Goal: Transaction & Acquisition: Purchase product/service

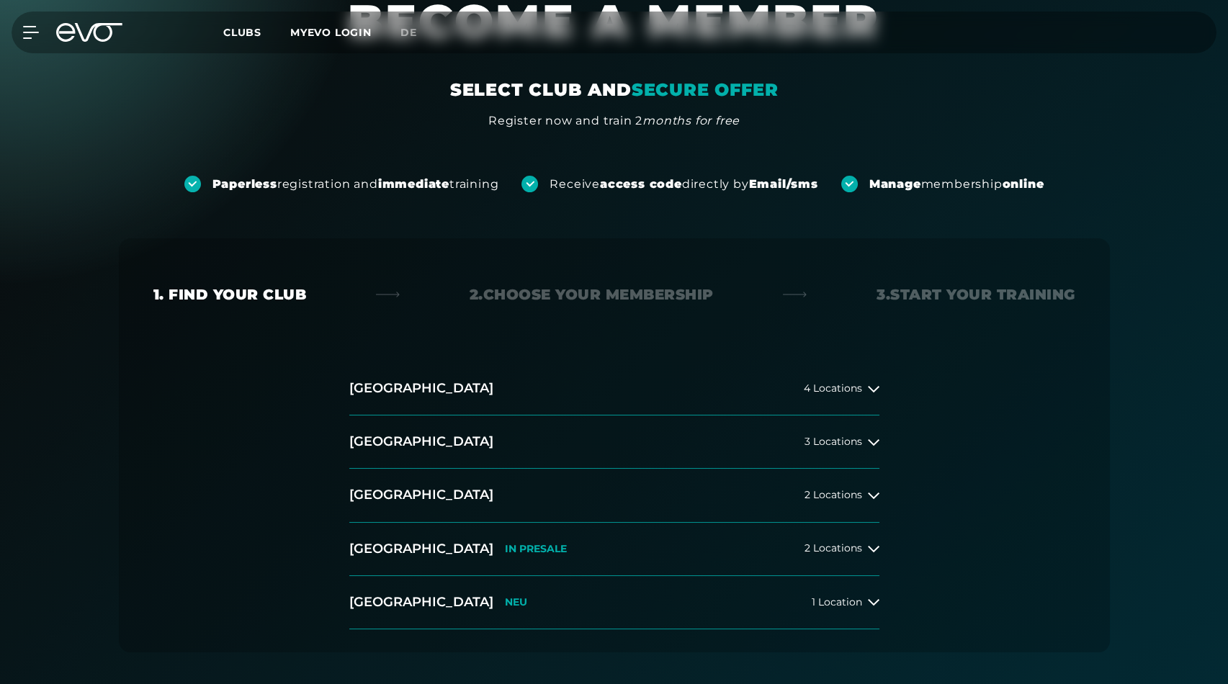
scroll to position [240, 0]
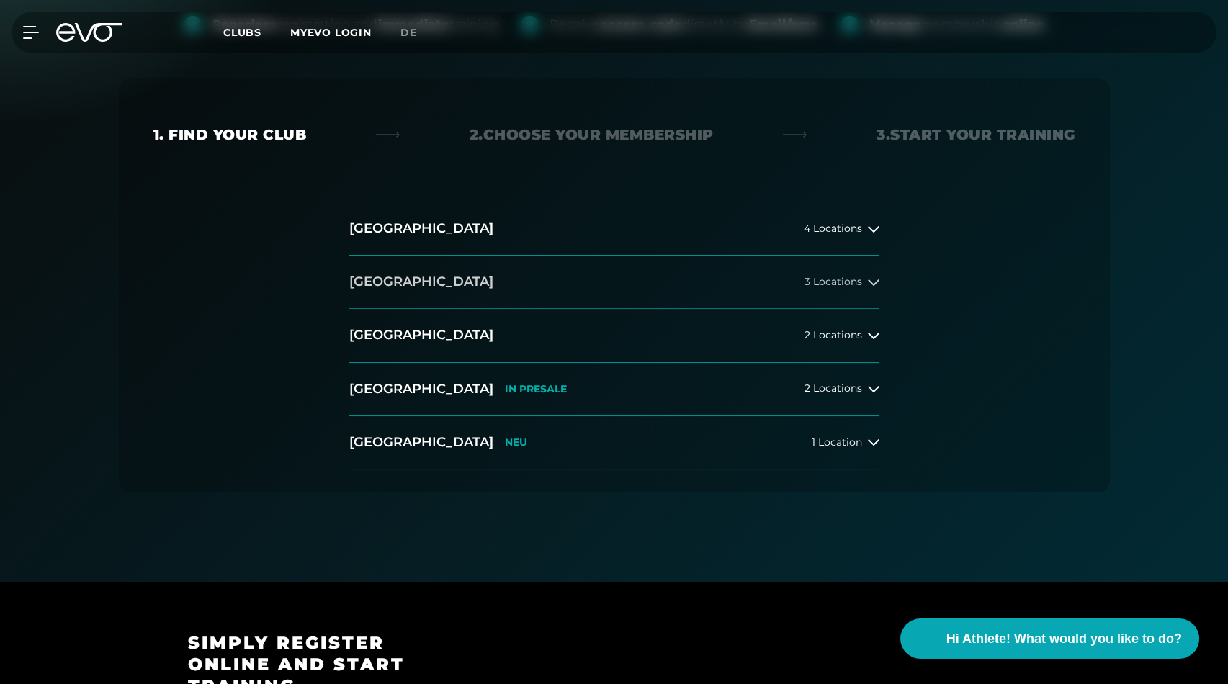
click at [869, 285] on icon at bounding box center [874, 282] width 12 height 12
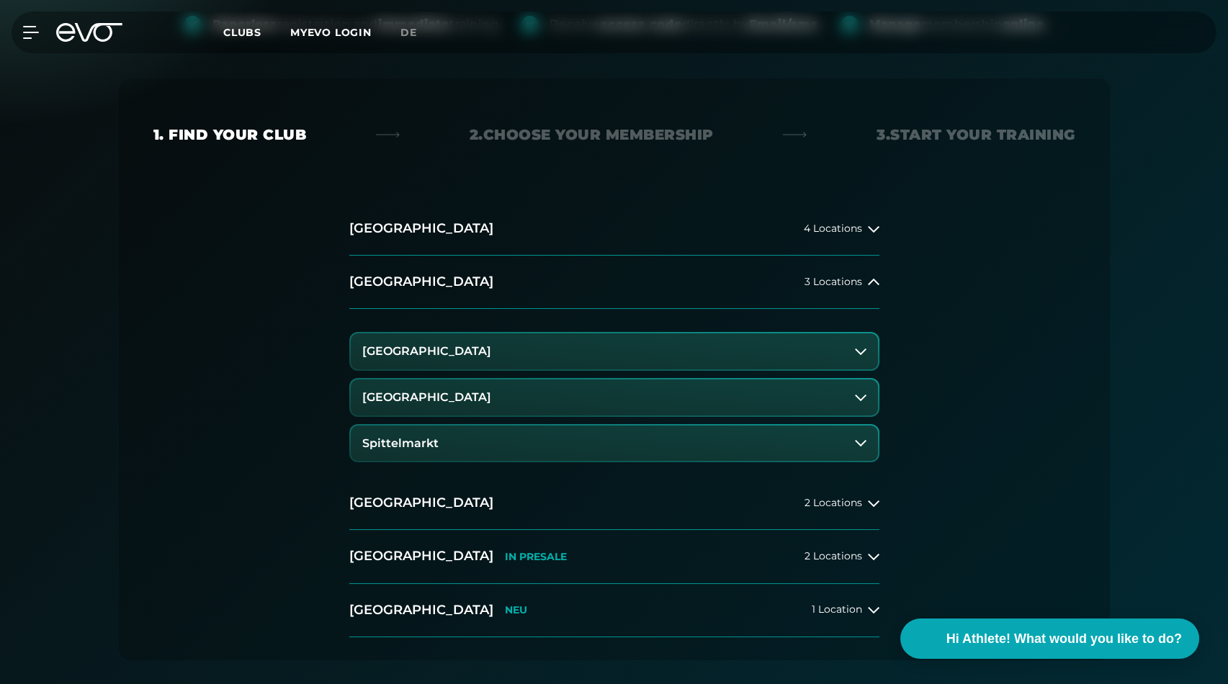
click at [487, 348] on h3 "[GEOGRAPHIC_DATA]" at bounding box center [426, 351] width 129 height 13
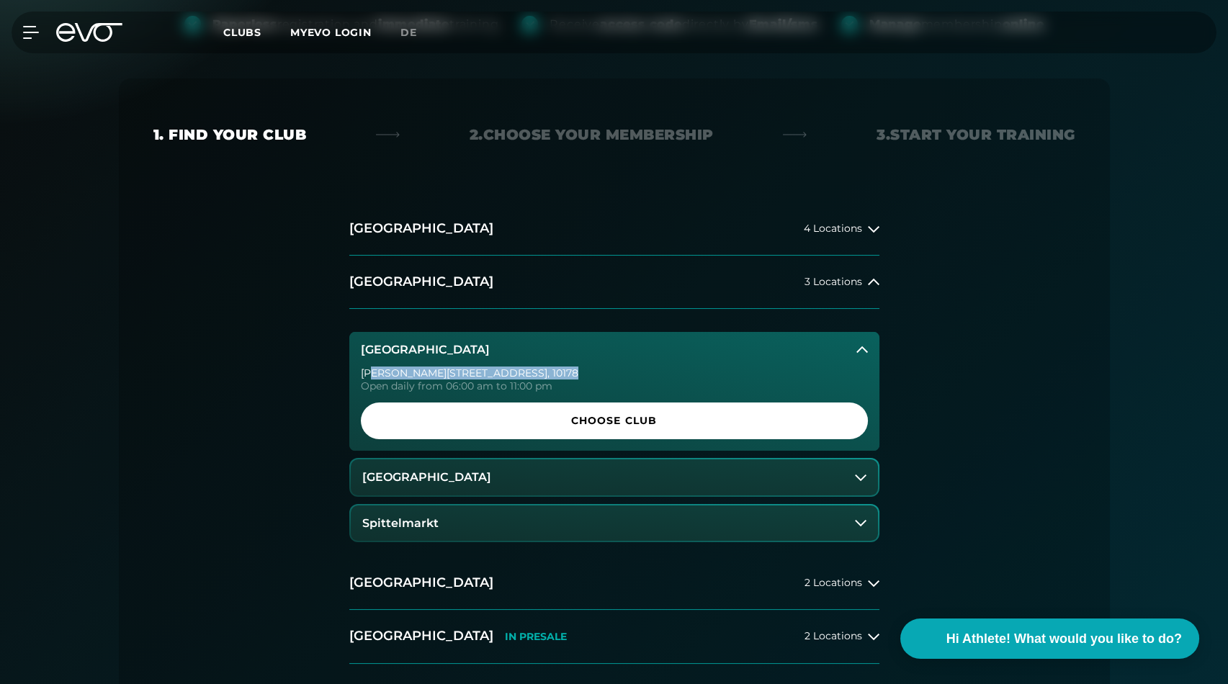
drag, startPoint x: 376, startPoint y: 371, endPoint x: 541, endPoint y: 374, distance: 165.6
click at [541, 374] on div "[PERSON_NAME][STREET_ADDRESS]" at bounding box center [614, 373] width 507 height 10
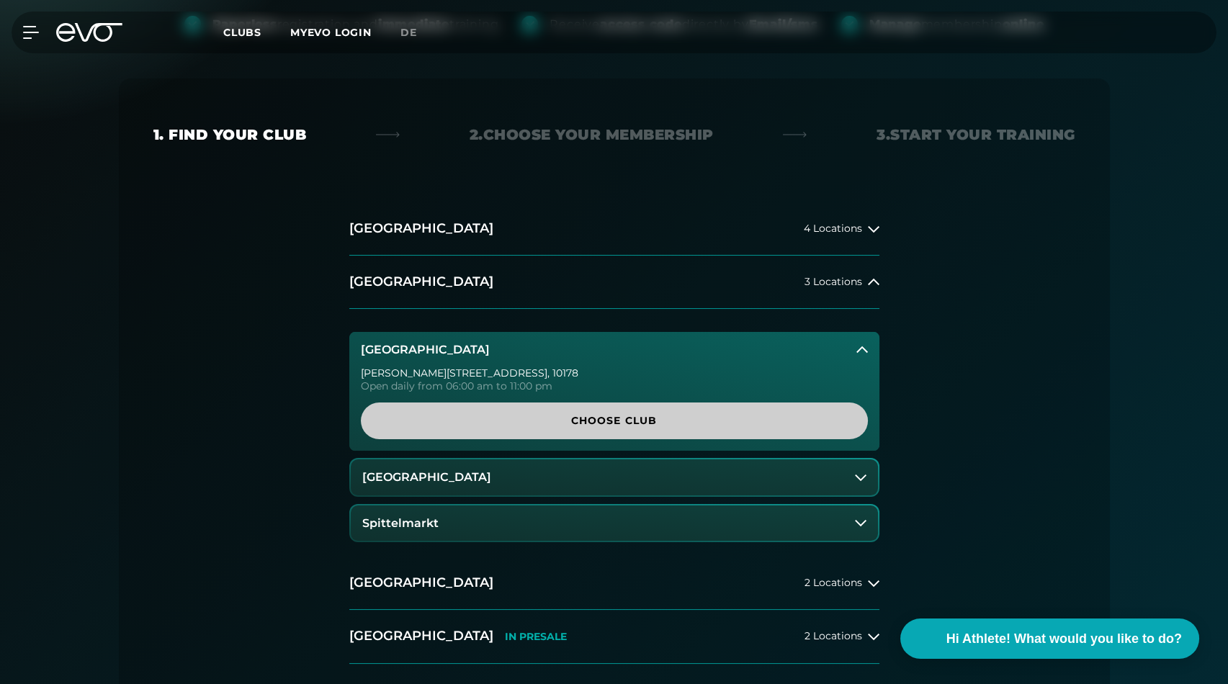
click at [569, 410] on span "Choose Club" at bounding box center [614, 420] width 507 height 37
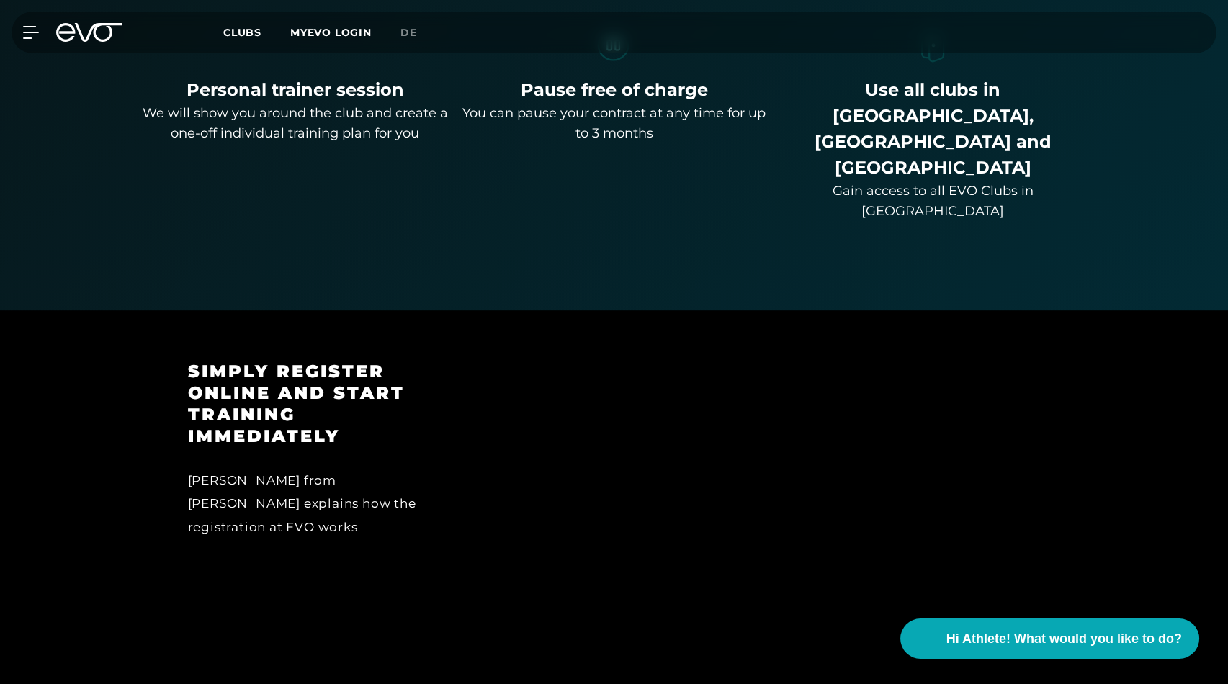
scroll to position [1278, 0]
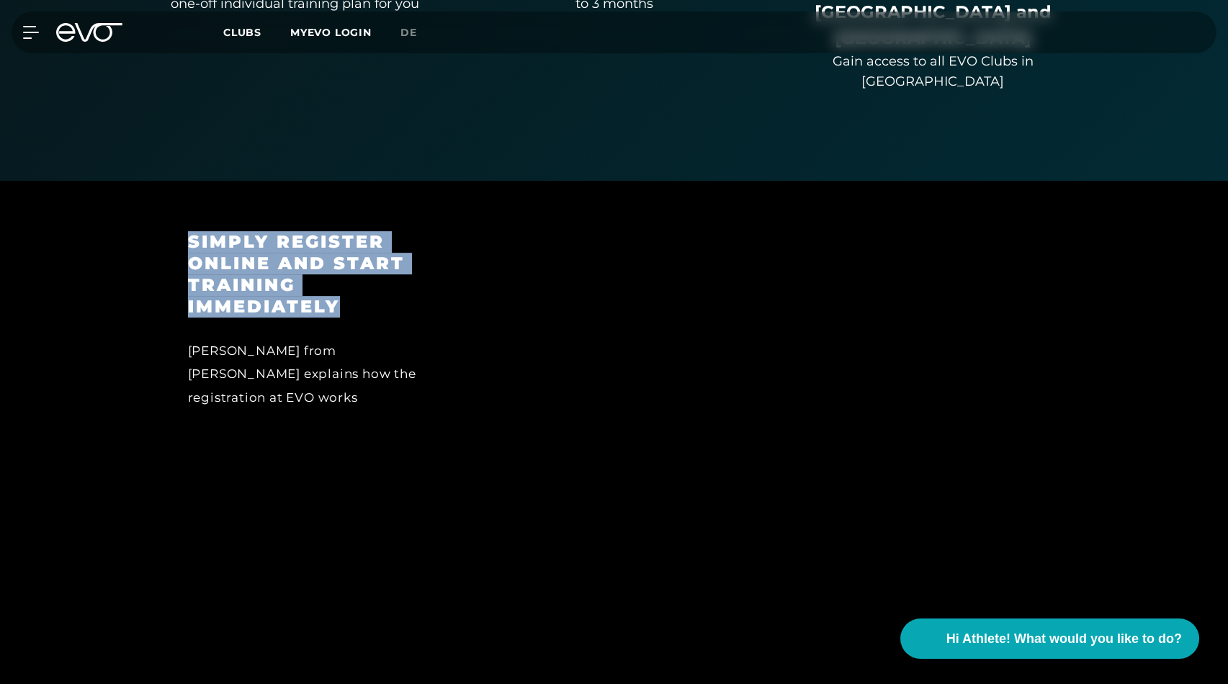
drag, startPoint x: 179, startPoint y: 168, endPoint x: 353, endPoint y: 236, distance: 186.9
click at [353, 236] on div "Simply register online and start training immediately [PERSON_NAME] from EVO ex…" at bounding box center [316, 395] width 297 height 329
click at [370, 234] on h3 "Simply register online and start training immediately" at bounding box center [316, 274] width 257 height 86
drag, startPoint x: 364, startPoint y: 238, endPoint x: 166, endPoint y: 169, distance: 208.8
click at [166, 181] on div "Simply register online and start training immediately [PERSON_NAME] from EVO ex…" at bounding box center [614, 396] width 1228 height 430
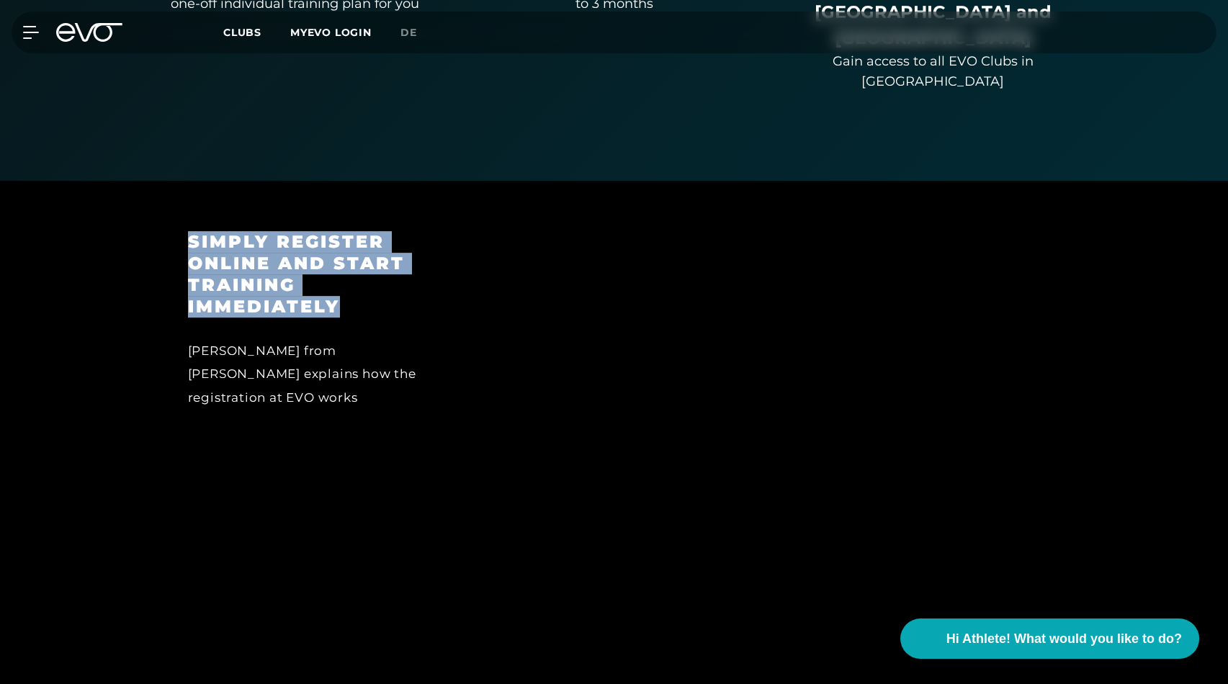
click at [338, 231] on h3 "Simply register online and start training immediately" at bounding box center [316, 274] width 257 height 86
click at [354, 233] on h3 "Simply register online and start training immediately" at bounding box center [316, 274] width 257 height 86
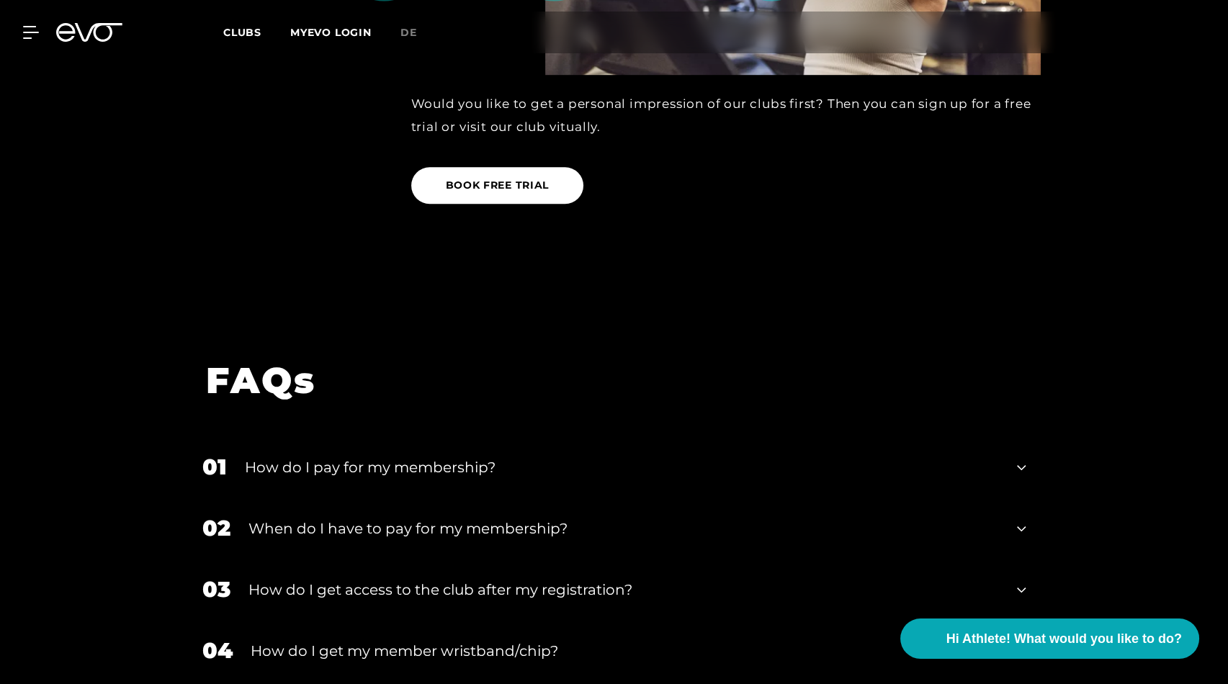
scroll to position [2397, 0]
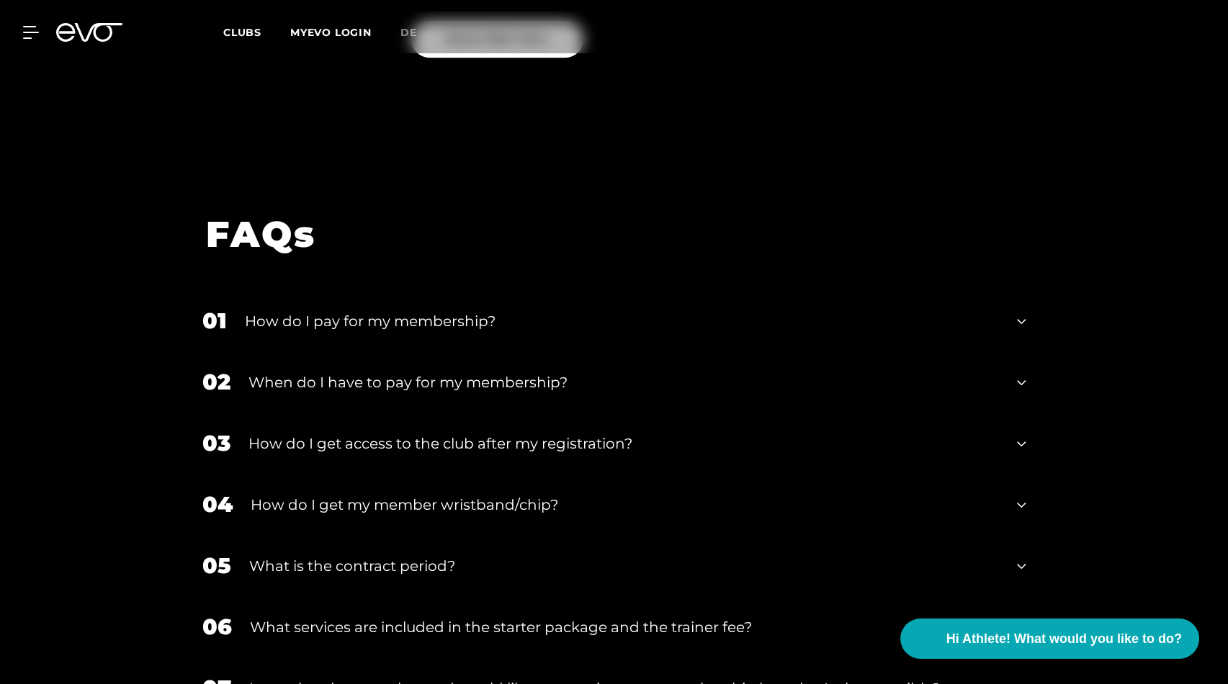
click at [406, 310] on div "How do I pay for my membership?" at bounding box center [622, 321] width 755 height 22
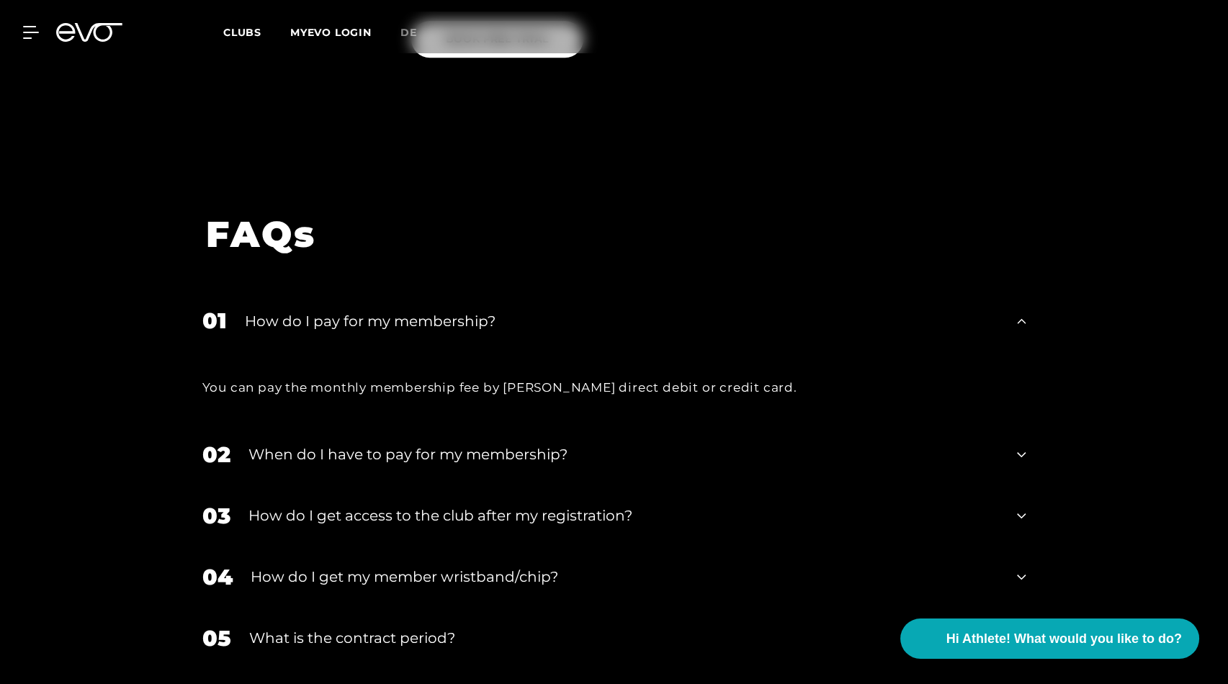
click at [406, 310] on div "How do I pay for my membership?" at bounding box center [622, 321] width 755 height 22
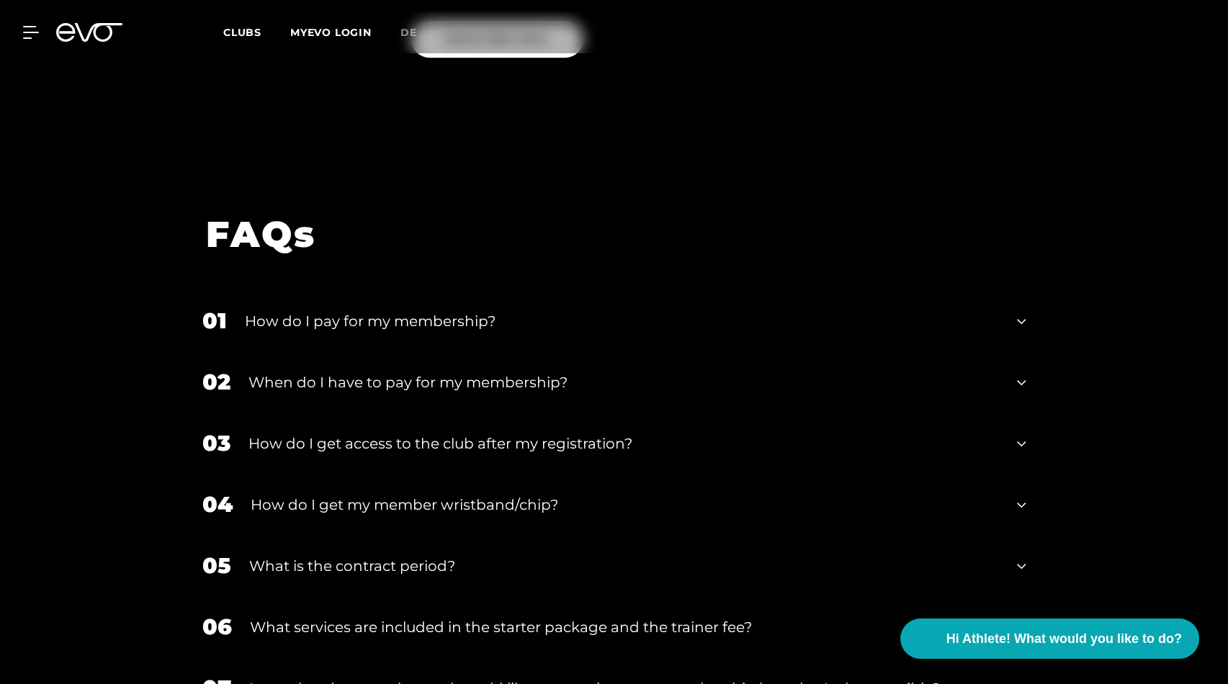
click at [409, 433] on div "How do I get access to the club after my registration?" at bounding box center [623, 444] width 751 height 22
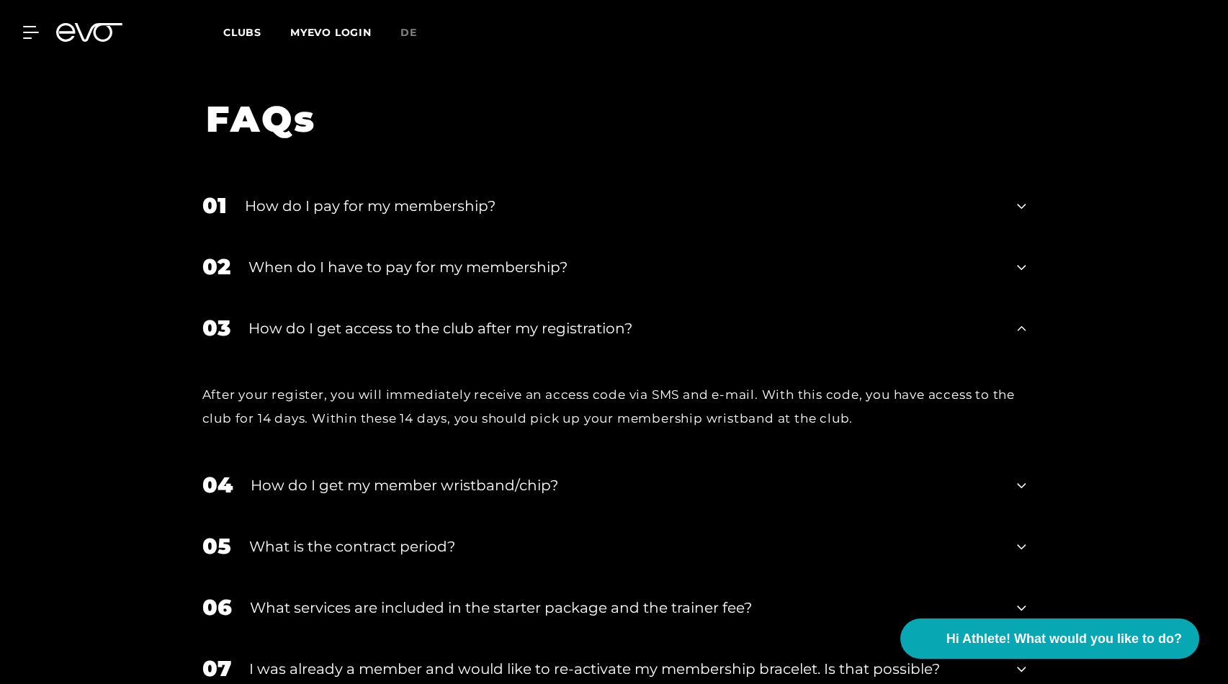
scroll to position [2557, 0]
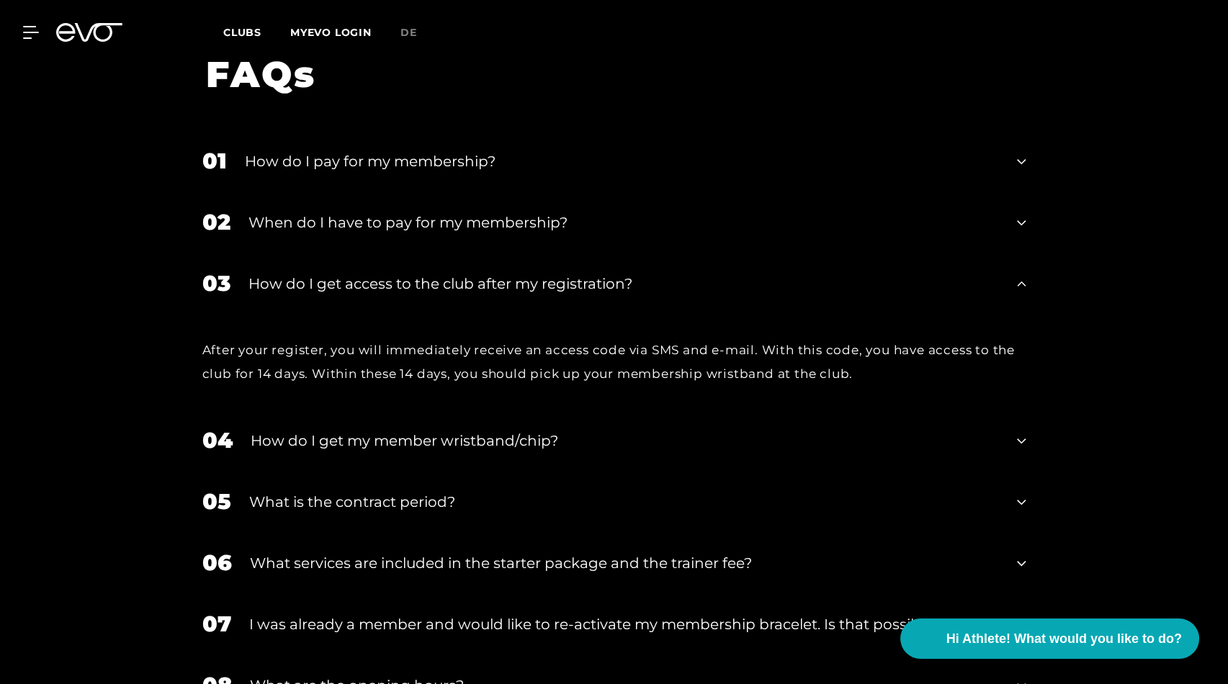
click at [455, 430] on div "How do I get my member wristband/chip?" at bounding box center [625, 441] width 749 height 22
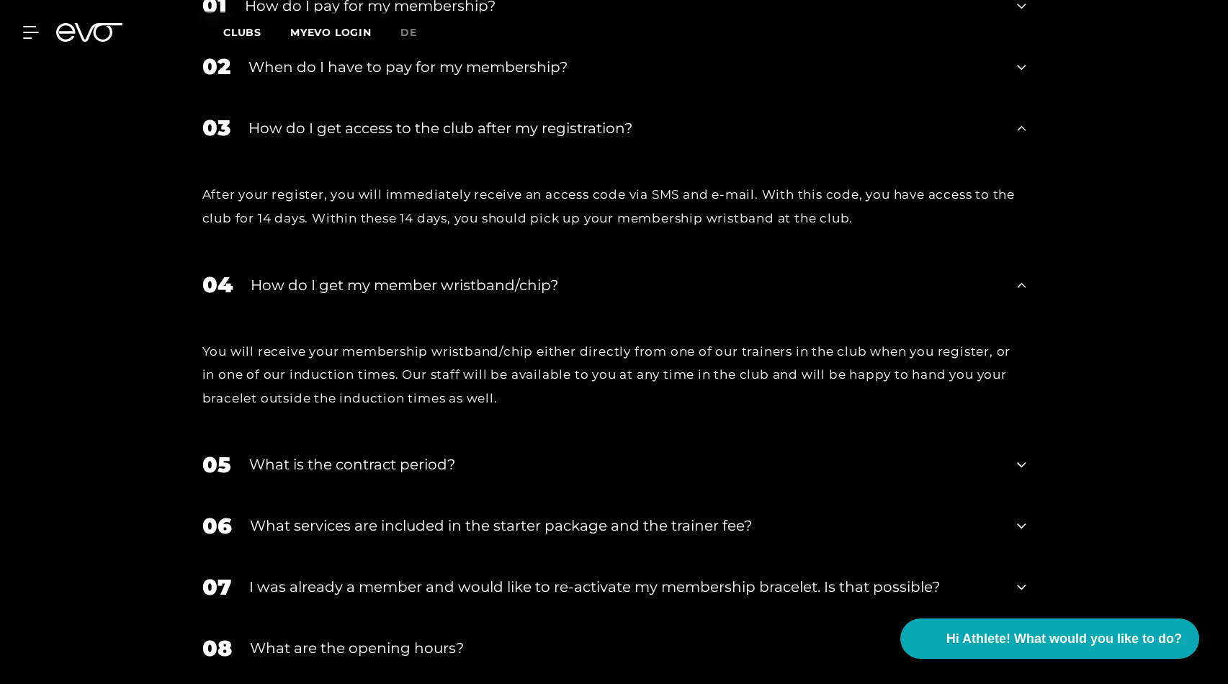
scroll to position [2718, 0]
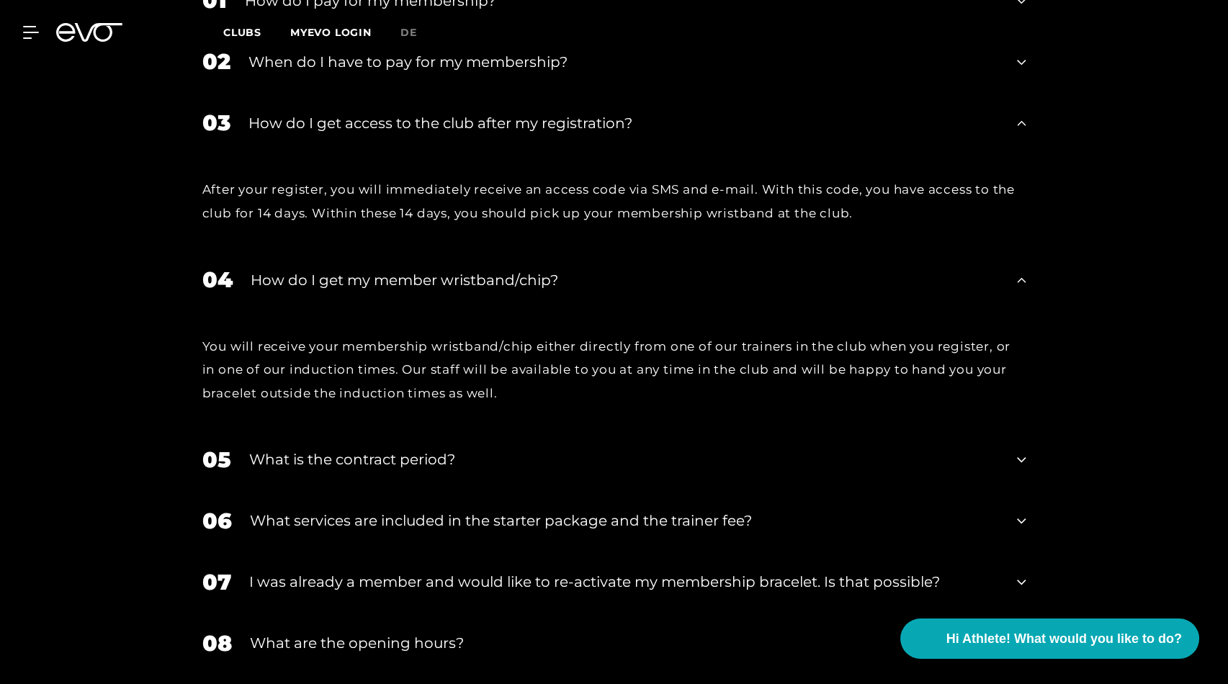
click at [415, 449] on div "What is the contract period?" at bounding box center [624, 460] width 750 height 22
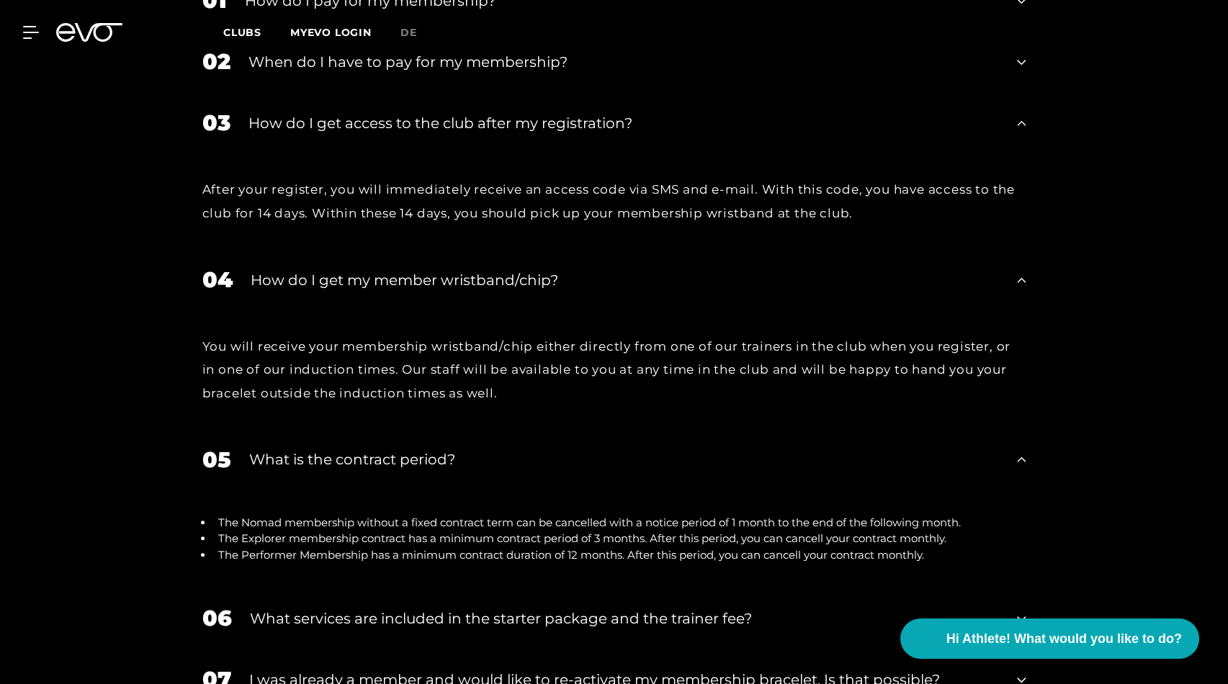
scroll to position [2878, 0]
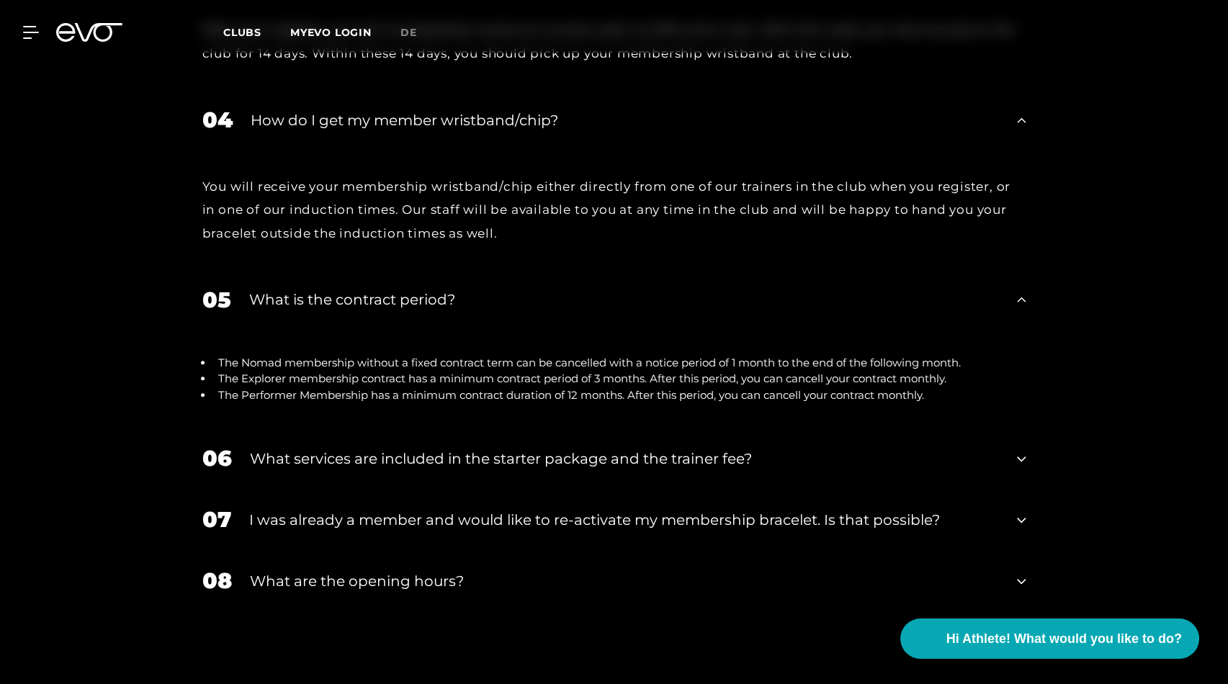
click at [415, 570] on div "What are the opening hours?" at bounding box center [624, 581] width 749 height 22
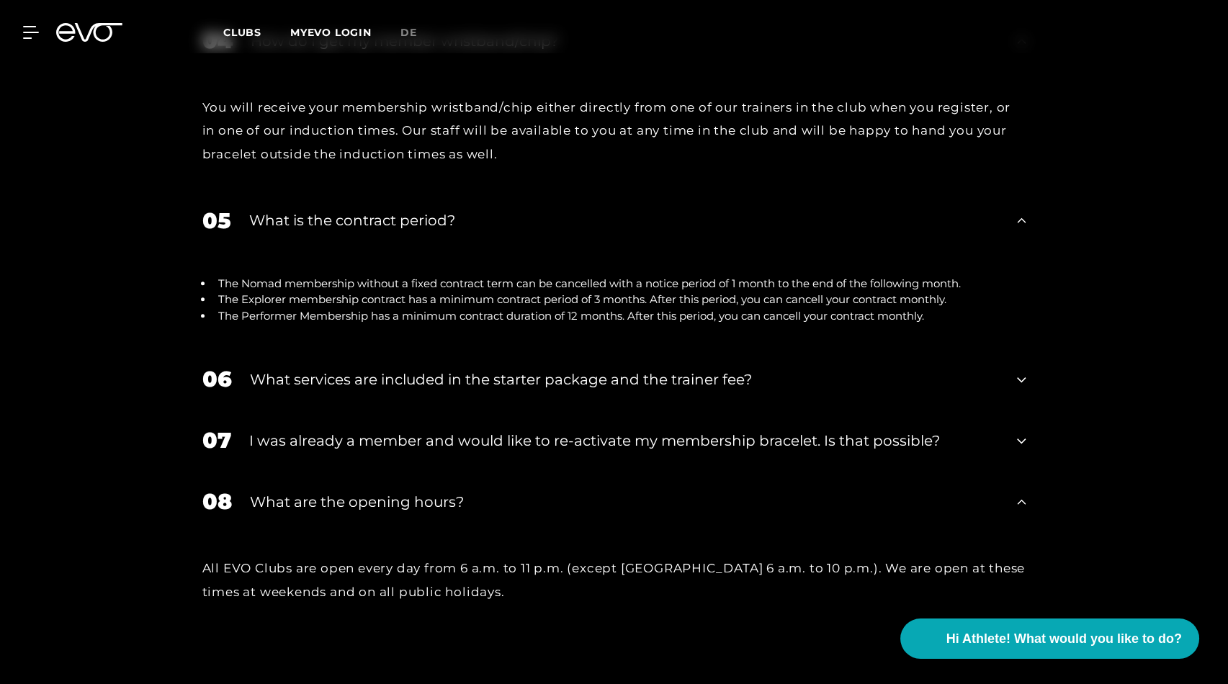
scroll to position [3117, 0]
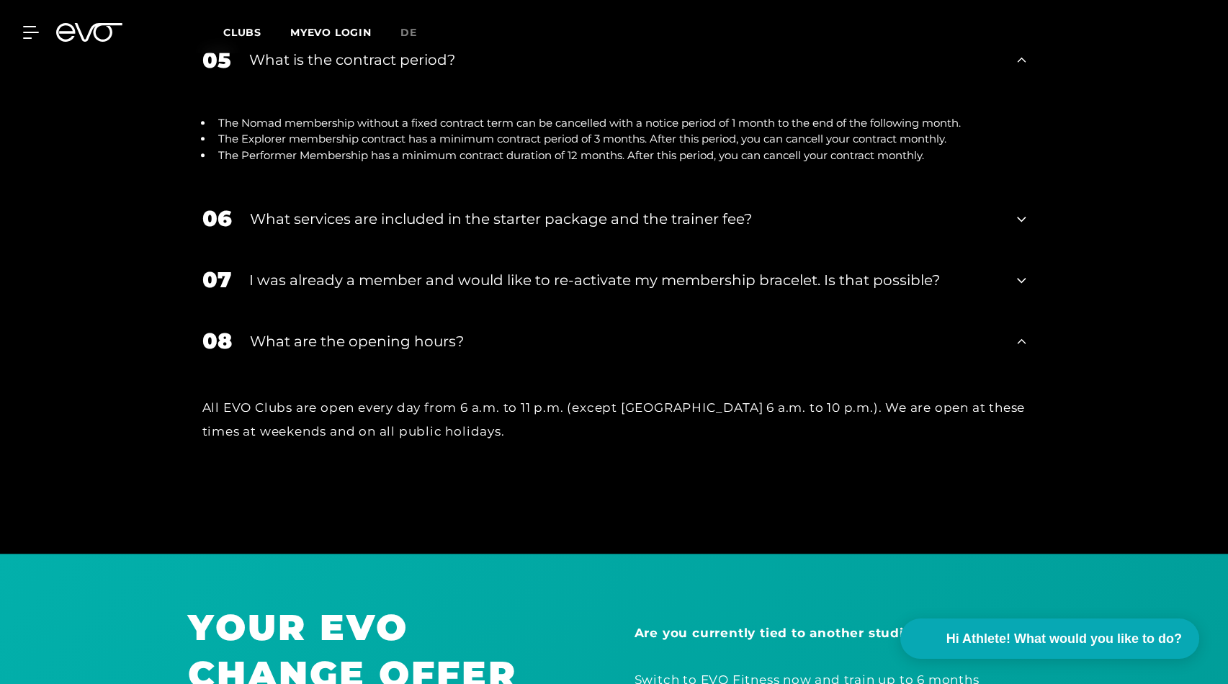
click at [483, 208] on div "What services are included in the starter package and the trainer fee?" at bounding box center [624, 219] width 749 height 22
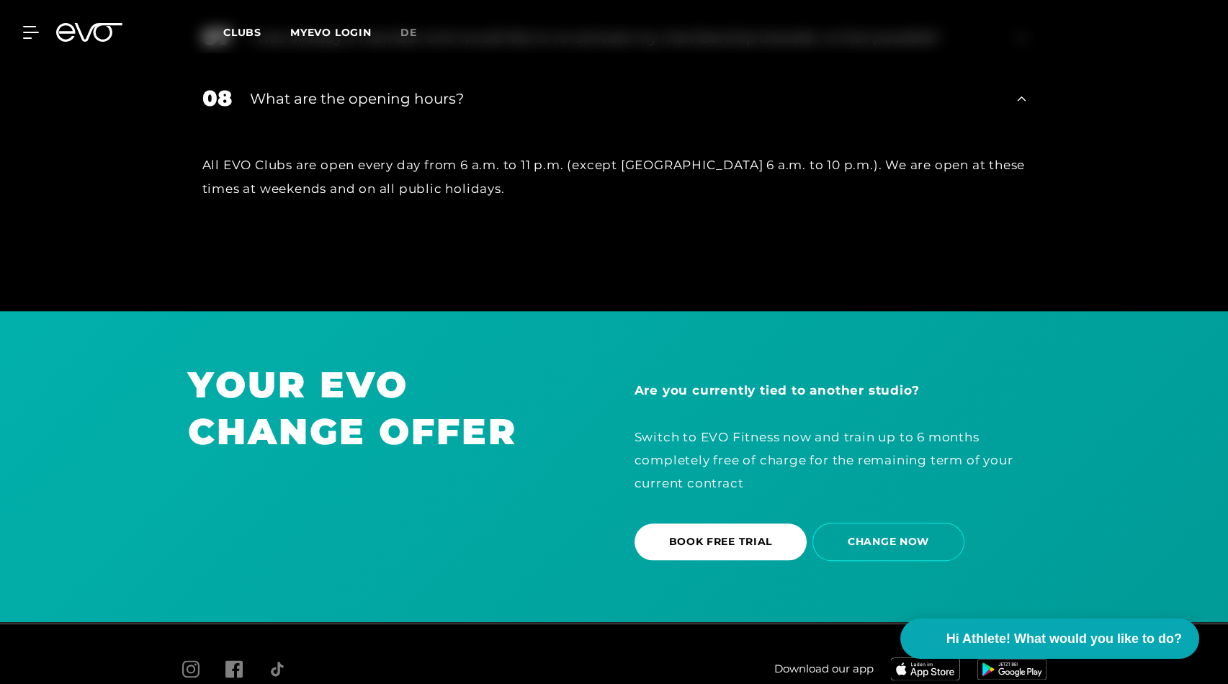
scroll to position [3499, 0]
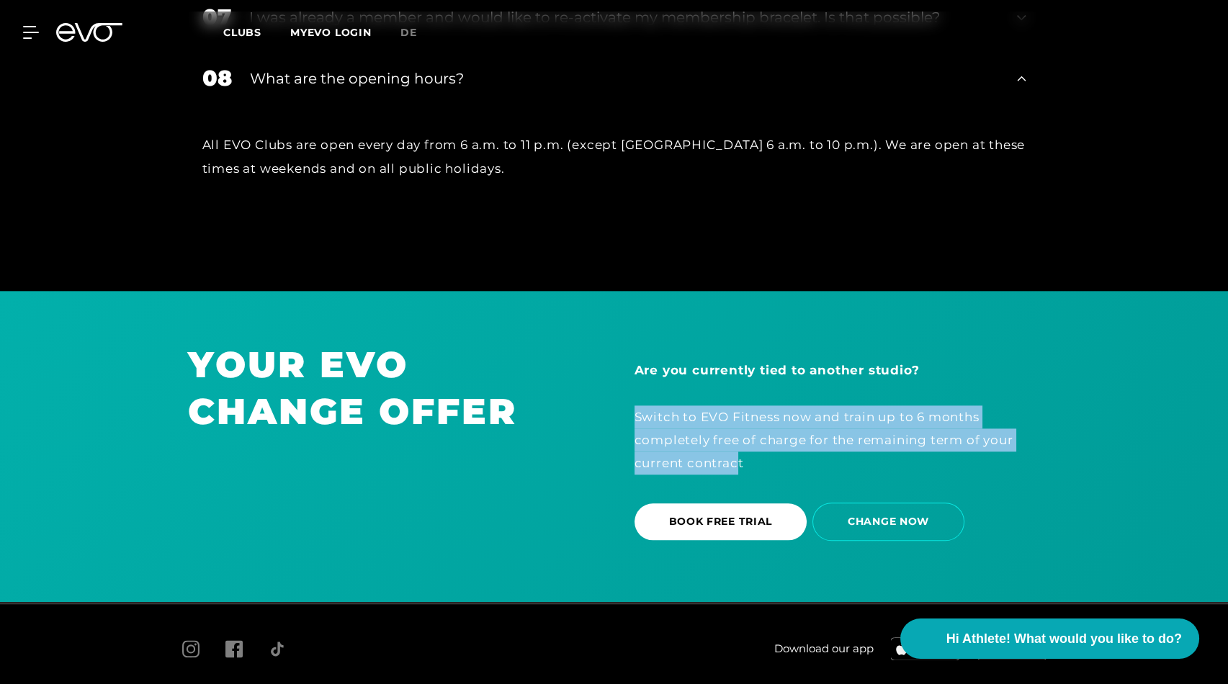
drag, startPoint x: 624, startPoint y: 341, endPoint x: 736, endPoint y: 388, distance: 121.3
click at [736, 388] on div "Are you currently tied to another studio? Switch to EVO Fitness now and train u…" at bounding box center [837, 446] width 446 height 210
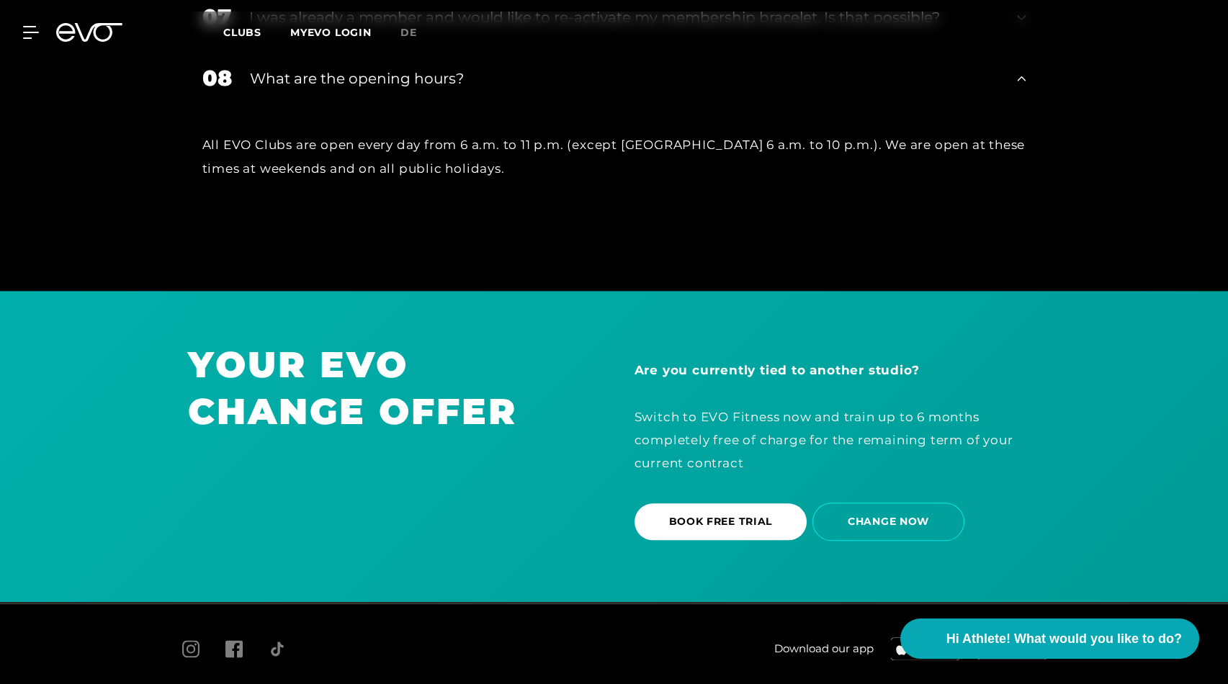
click at [755, 387] on div "Are you currently tied to another studio? Switch to EVO Fitness now and train u…" at bounding box center [837, 417] width 406 height 116
click at [881, 503] on span "CHANGE NOW" at bounding box center [888, 522] width 152 height 38
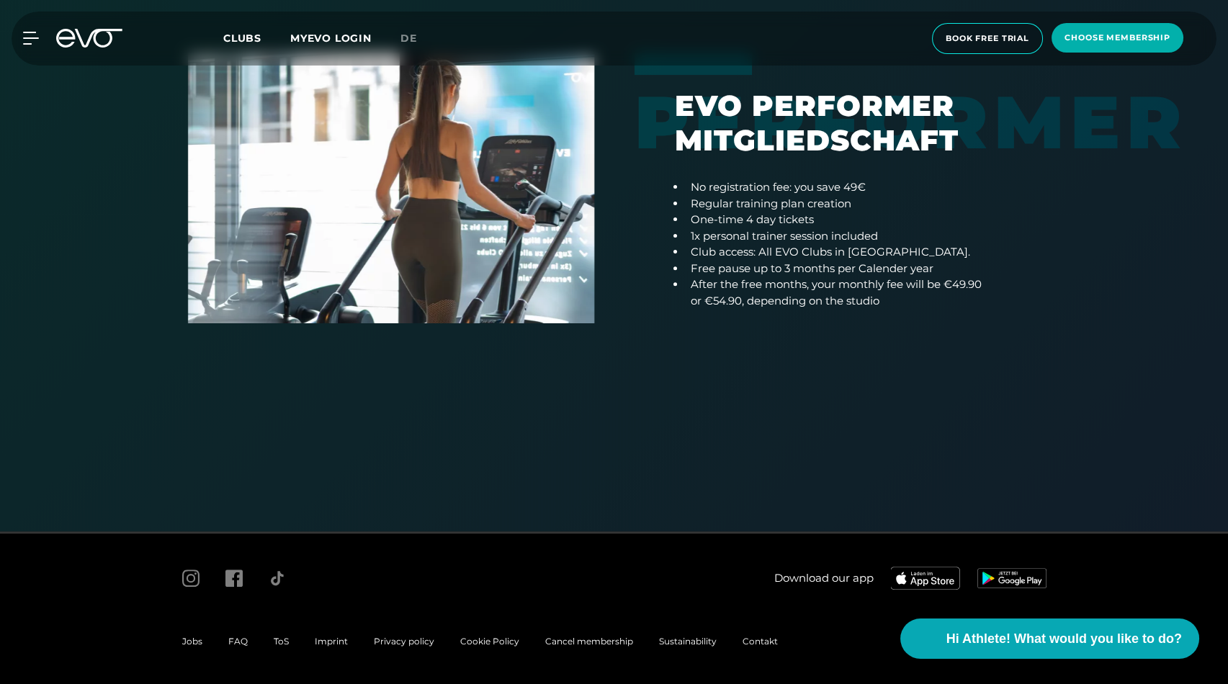
scroll to position [1129, 0]
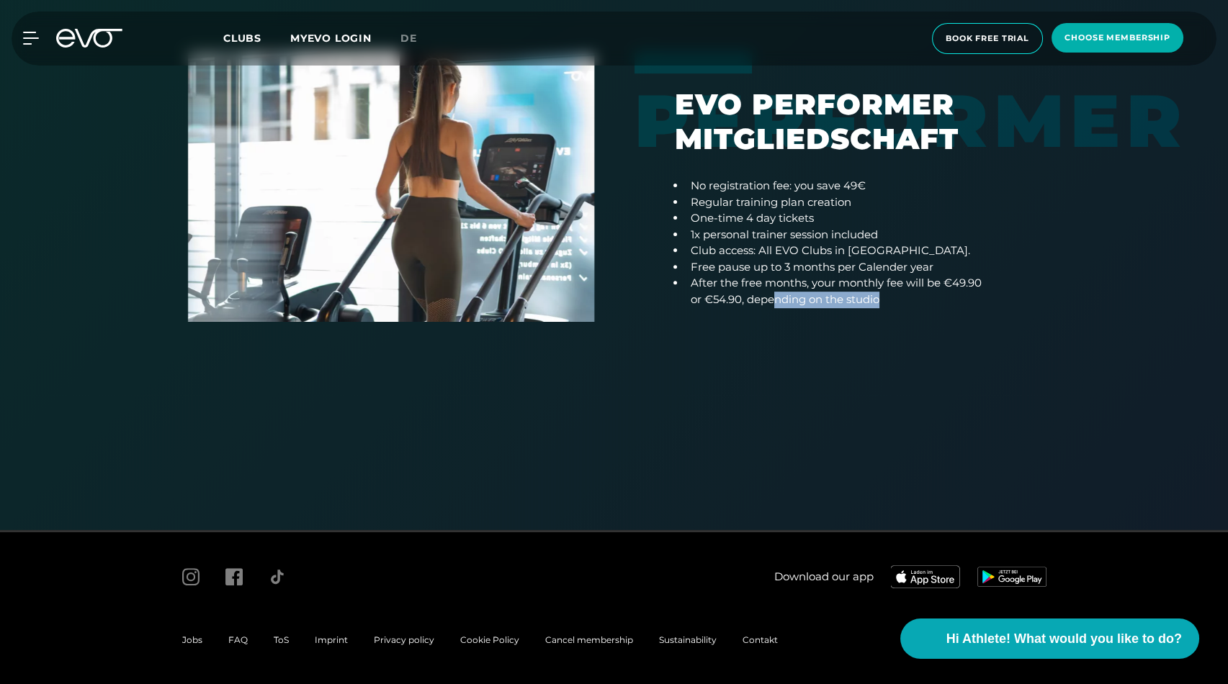
drag, startPoint x: 807, startPoint y: 297, endPoint x: 960, endPoint y: 302, distance: 153.4
click at [960, 302] on li "After the free months, your monthly fee will be €49.90 or €54.90, depending on …" at bounding box center [838, 291] width 306 height 32
click at [961, 302] on li "After the free months, your monthly fee will be €49.90 or €54.90, depending on …" at bounding box center [838, 291] width 306 height 32
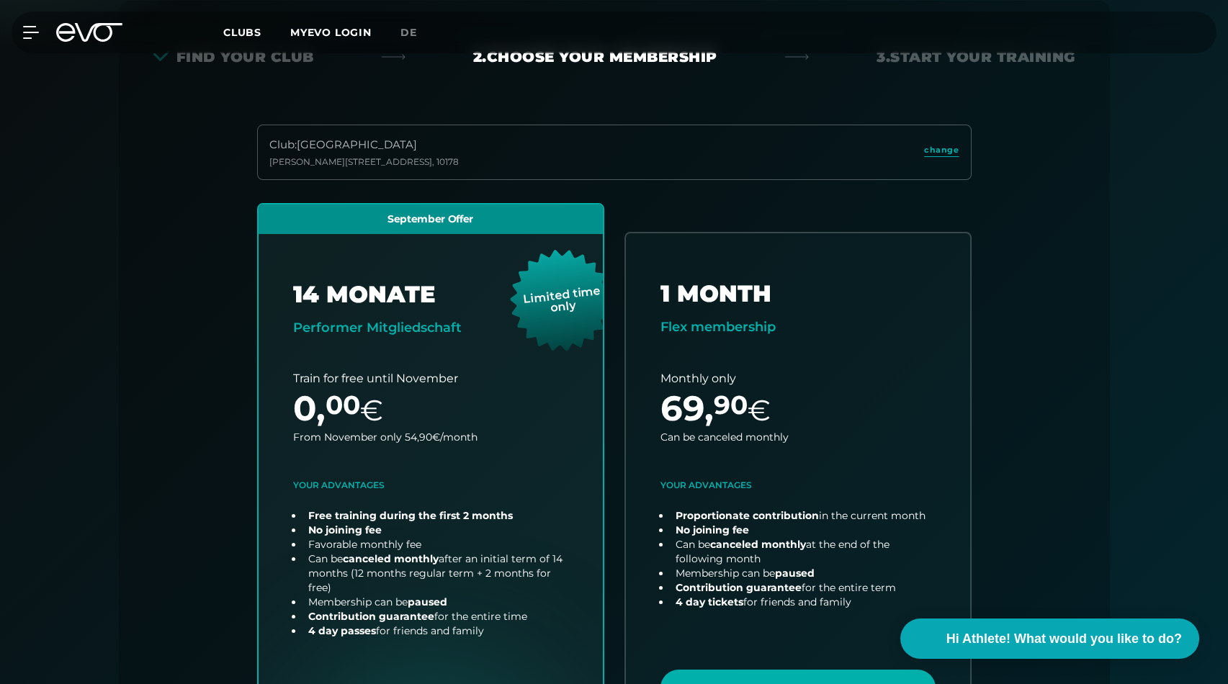
scroll to position [158, 0]
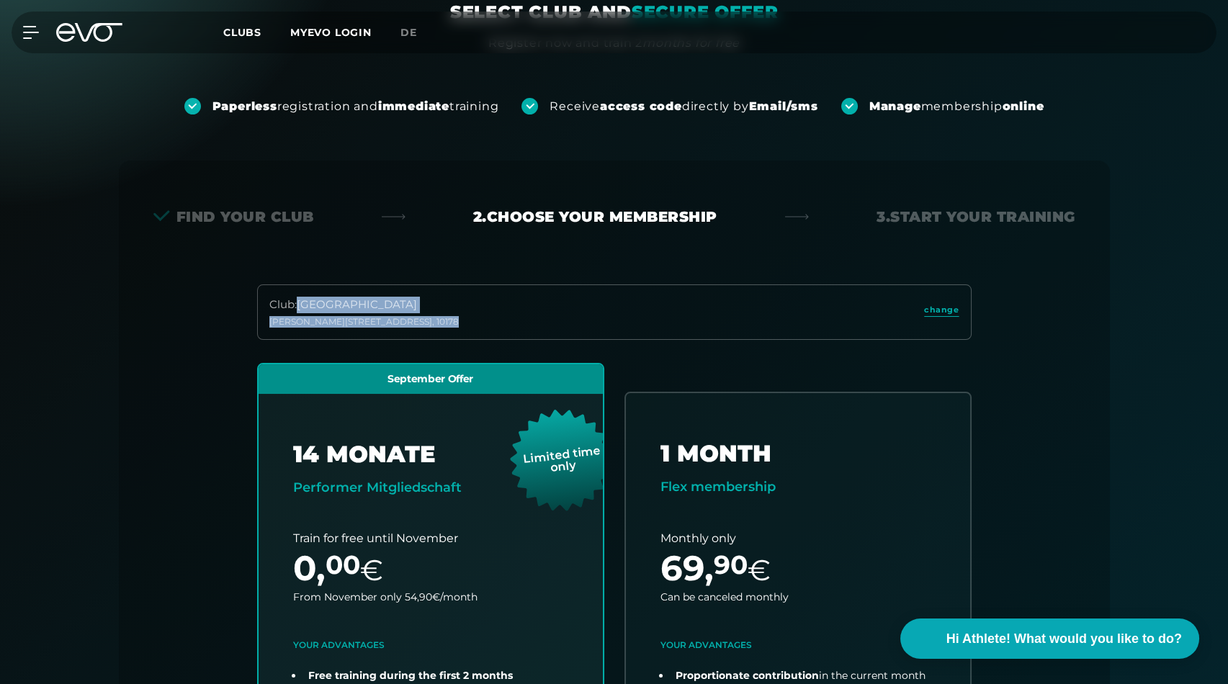
drag, startPoint x: 298, startPoint y: 300, endPoint x: 469, endPoint y: 324, distance: 173.0
click at [469, 324] on div "Club : Berlin [STREET_ADDRESS][PERSON_NAME]" at bounding box center [614, 311] width 714 height 55
click at [469, 323] on div "Club : Berlin [STREET_ADDRESS][PERSON_NAME]" at bounding box center [614, 311] width 714 height 55
click at [1027, 353] on div "Club : Berlin [STREET_ADDRESS][PERSON_NAME] change September Offer 14 MONATE Pe…" at bounding box center [614, 626] width 922 height 685
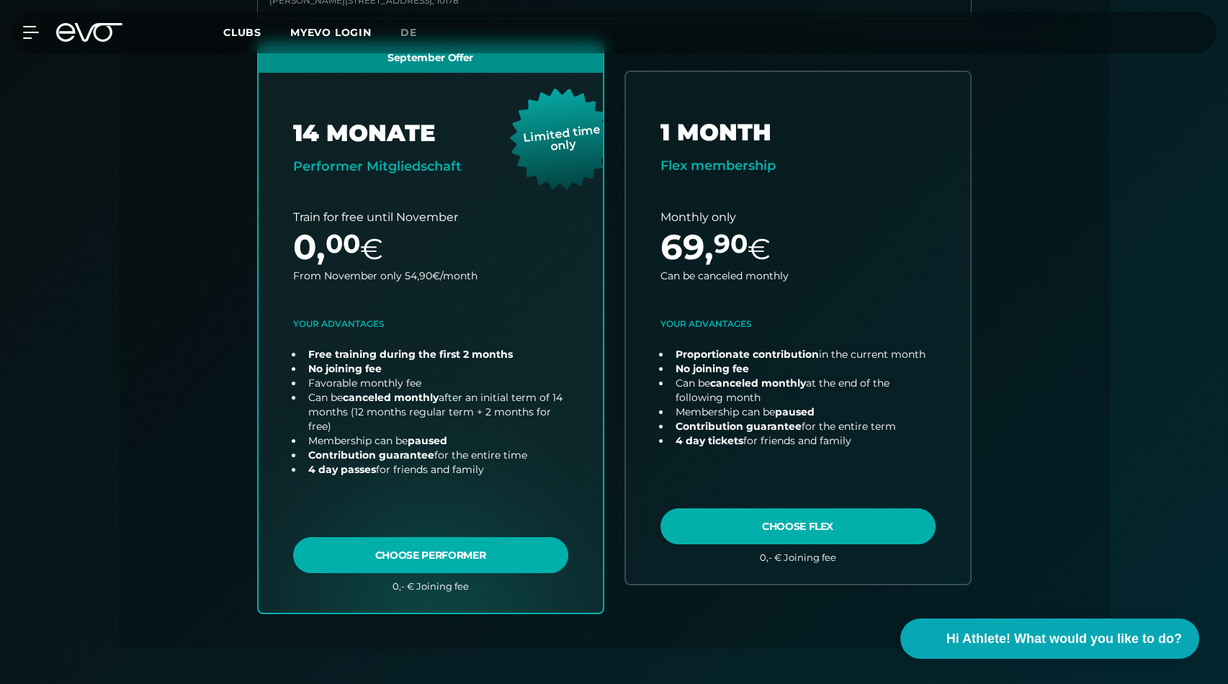
scroll to position [478, 0]
